Goal: Task Accomplishment & Management: Use online tool/utility

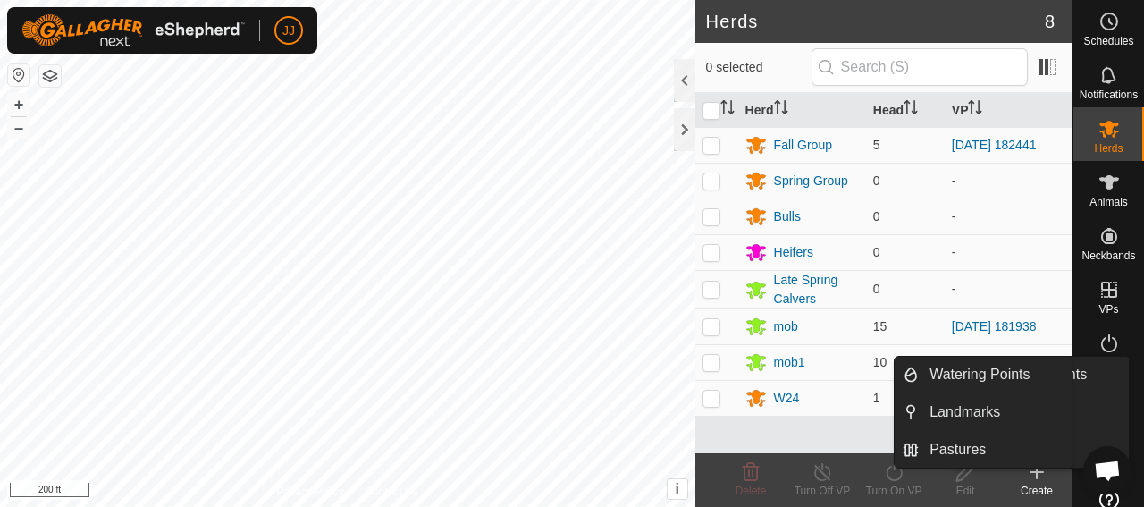
click at [1102, 284] on link "In Rotation" at bounding box center [1052, 290] width 153 height 36
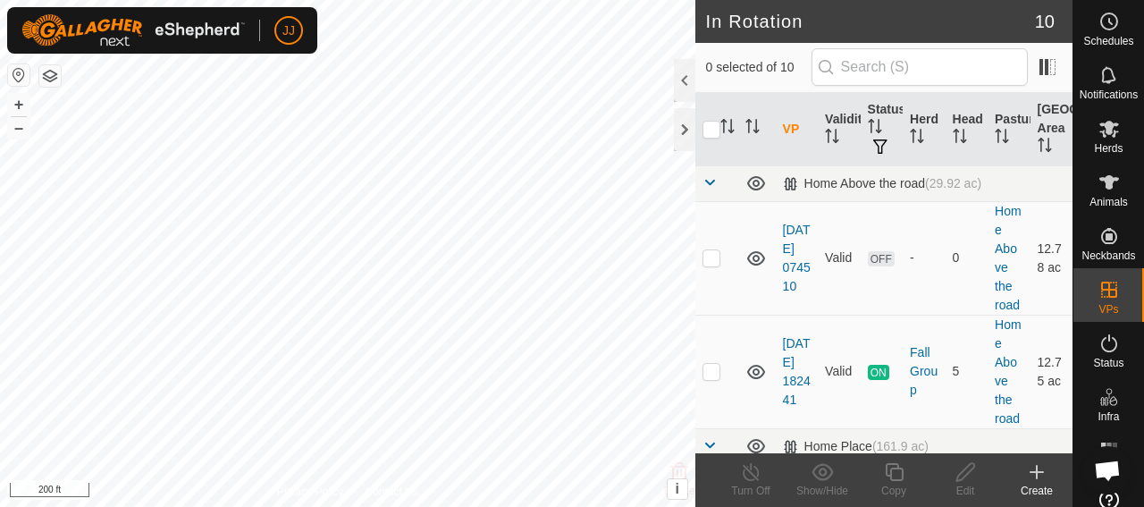
click at [1029, 468] on icon at bounding box center [1036, 471] width 21 height 21
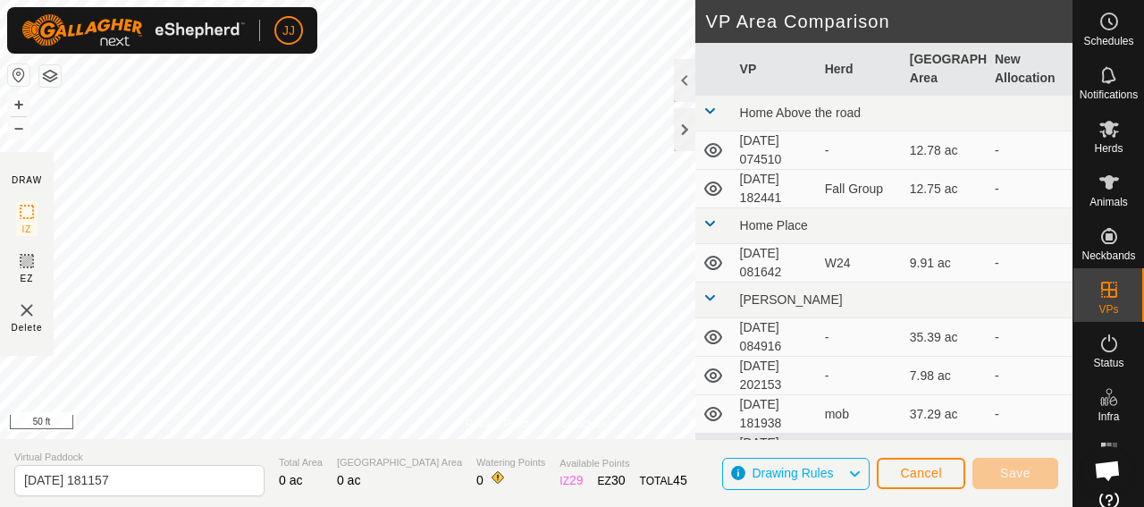
click at [826, 319] on div "Privacy Policy Contact Us + – ⇧ i This application includes HERE Maps. © 2024 H…" at bounding box center [536, 253] width 1072 height 507
click at [706, 335] on div "Privacy Policy Contact Us + – ⇧ i This application includes HERE Maps. © 2024 H…" at bounding box center [536, 253] width 1072 height 507
click at [518, 506] on html "JJ Schedules Notifications Herds Animals Neckbands VPs Status Infra Heatmap Hel…" at bounding box center [572, 253] width 1144 height 507
click at [541, 506] on html "JJ Schedules Notifications Herds Animals Neckbands VPs Status Infra Heatmap Hel…" at bounding box center [572, 253] width 1144 height 507
click at [281, 0] on html "JJ Schedules Notifications Herds Animals Neckbands VPs Status Infra Heatmap Hel…" at bounding box center [572, 253] width 1144 height 507
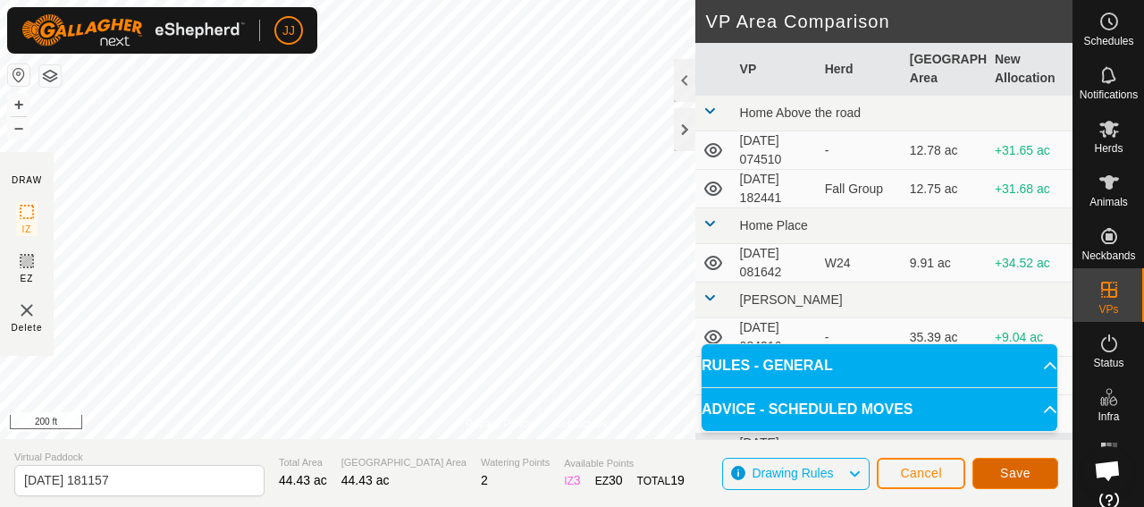
click at [1018, 476] on span "Save" at bounding box center [1015, 472] width 30 height 14
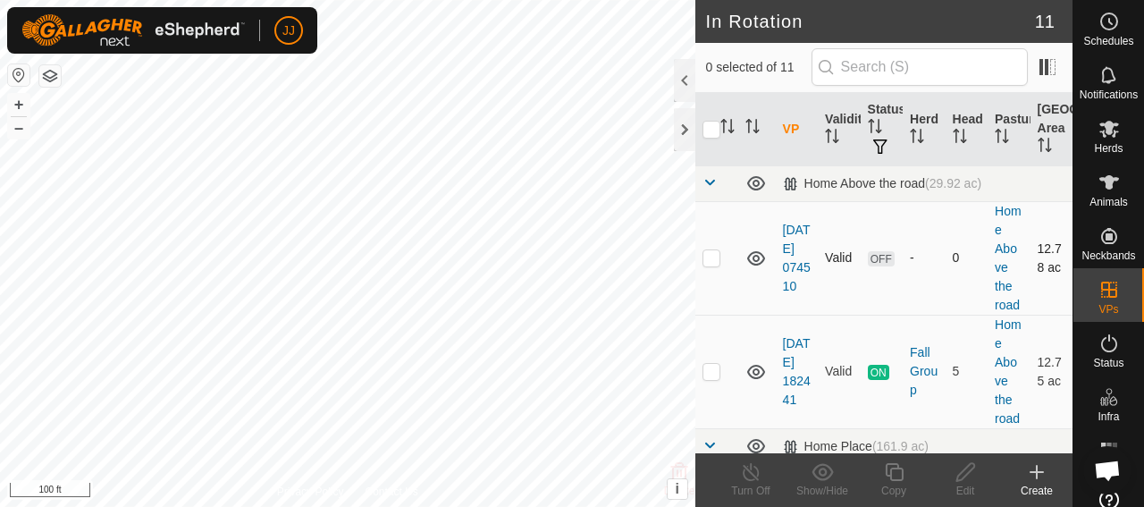
checkbox input "true"
